Goal: Information Seeking & Learning: Learn about a topic

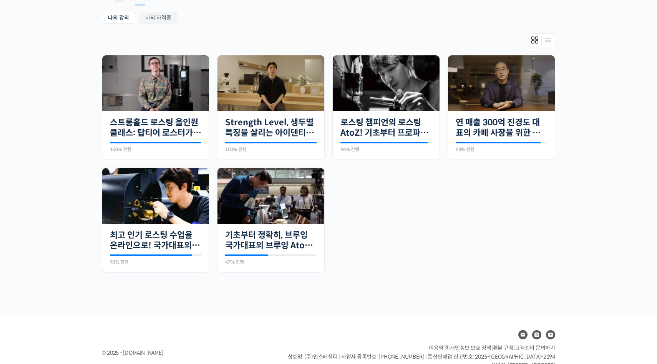
scroll to position [168, 0]
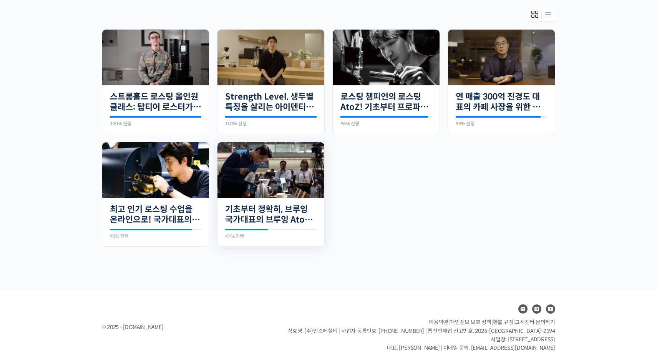
click at [276, 181] on img at bounding box center [271, 170] width 107 height 56
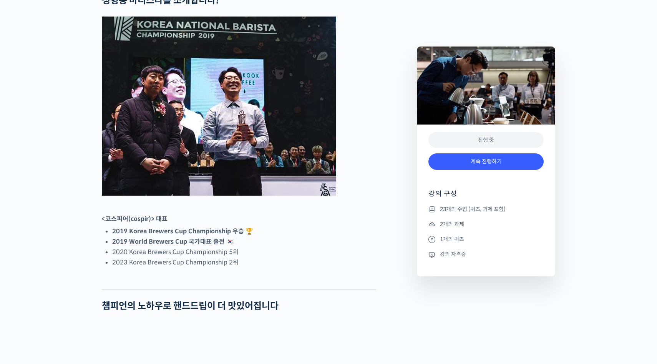
scroll to position [377, 0]
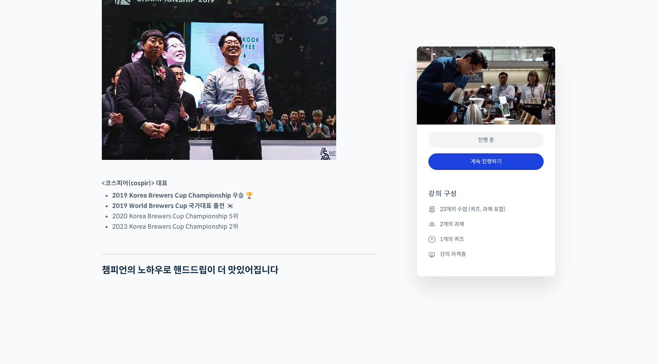
click at [509, 168] on link "계속 진행하기" at bounding box center [486, 161] width 115 height 17
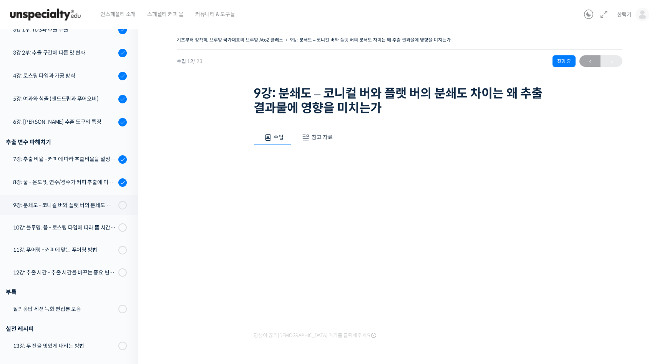
scroll to position [203, 0]
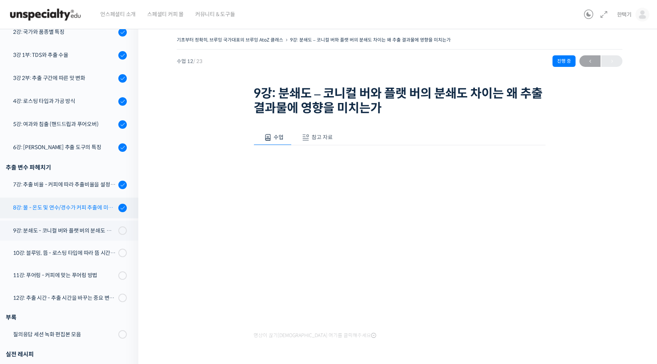
click at [56, 204] on div "8강: 물 - 온도 및 연수/경수가 커피 추출에 미치는 영향" at bounding box center [64, 207] width 103 height 8
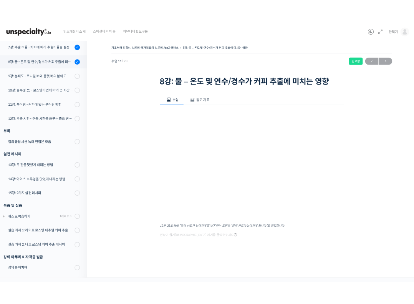
scroll to position [348, 0]
